Goal: Information Seeking & Learning: Check status

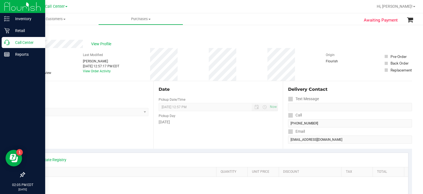
click at [10, 42] on p "Call Center" at bounding box center [26, 42] width 33 height 7
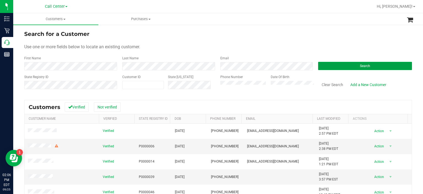
click at [337, 65] on button "Search" at bounding box center [365, 66] width 94 height 8
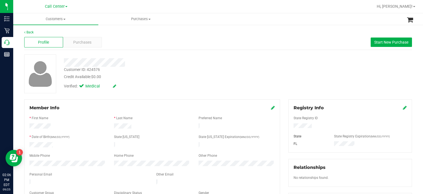
click at [86, 45] on div "Purchases" at bounding box center [82, 42] width 39 height 10
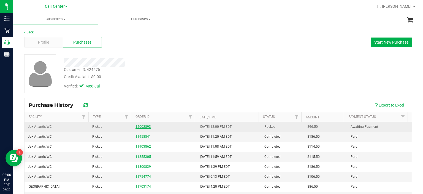
click at [145, 127] on link "12002893" at bounding box center [142, 126] width 15 height 4
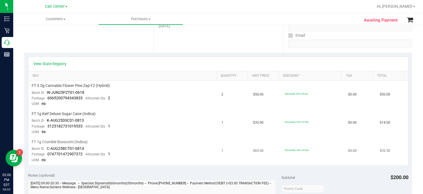
scroll to position [97, 0]
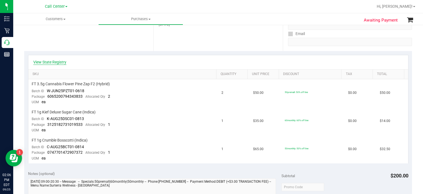
click at [47, 59] on link "View State Registry" at bounding box center [49, 62] width 33 height 6
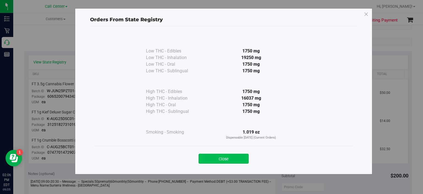
click at [210, 161] on button "Close" at bounding box center [224, 158] width 50 height 10
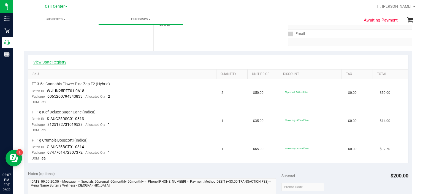
click at [61, 60] on link "View State Registry" at bounding box center [49, 62] width 33 height 6
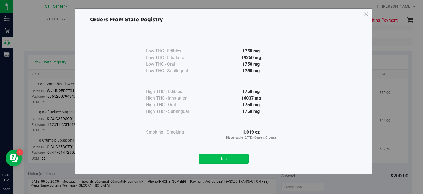
click at [219, 160] on button "Close" at bounding box center [224, 158] width 50 height 10
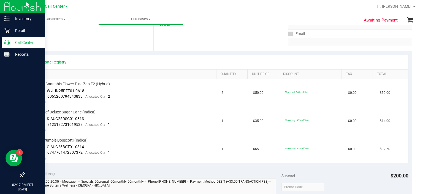
click at [9, 43] on icon at bounding box center [7, 43] width 6 height 6
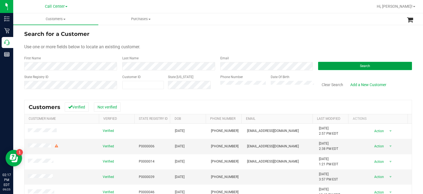
click at [329, 63] on button "Search" at bounding box center [365, 66] width 94 height 8
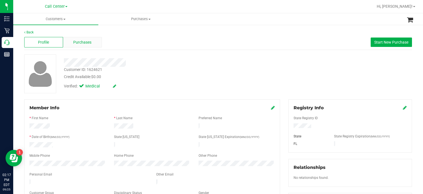
click at [98, 37] on div "Purchases" at bounding box center [82, 42] width 39 height 10
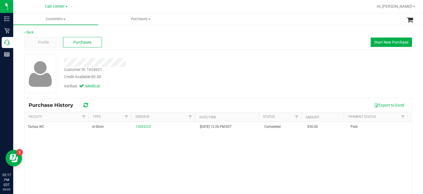
click at [35, 37] on div "Profile Purchases" at bounding box center [63, 42] width 78 height 10
click at [35, 39] on div "Profile" at bounding box center [43, 42] width 39 height 10
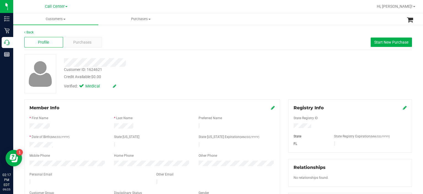
drag, startPoint x: 64, startPoint y: 166, endPoint x: 27, endPoint y: 163, distance: 37.3
click at [29, 163] on form "Member Info * First Name * Last Name Preferred Name * Date of Birth (MM/DD/YYYY…" at bounding box center [151, 154] width 245 height 100
copy form
